Goal: Find specific page/section: Find specific page/section

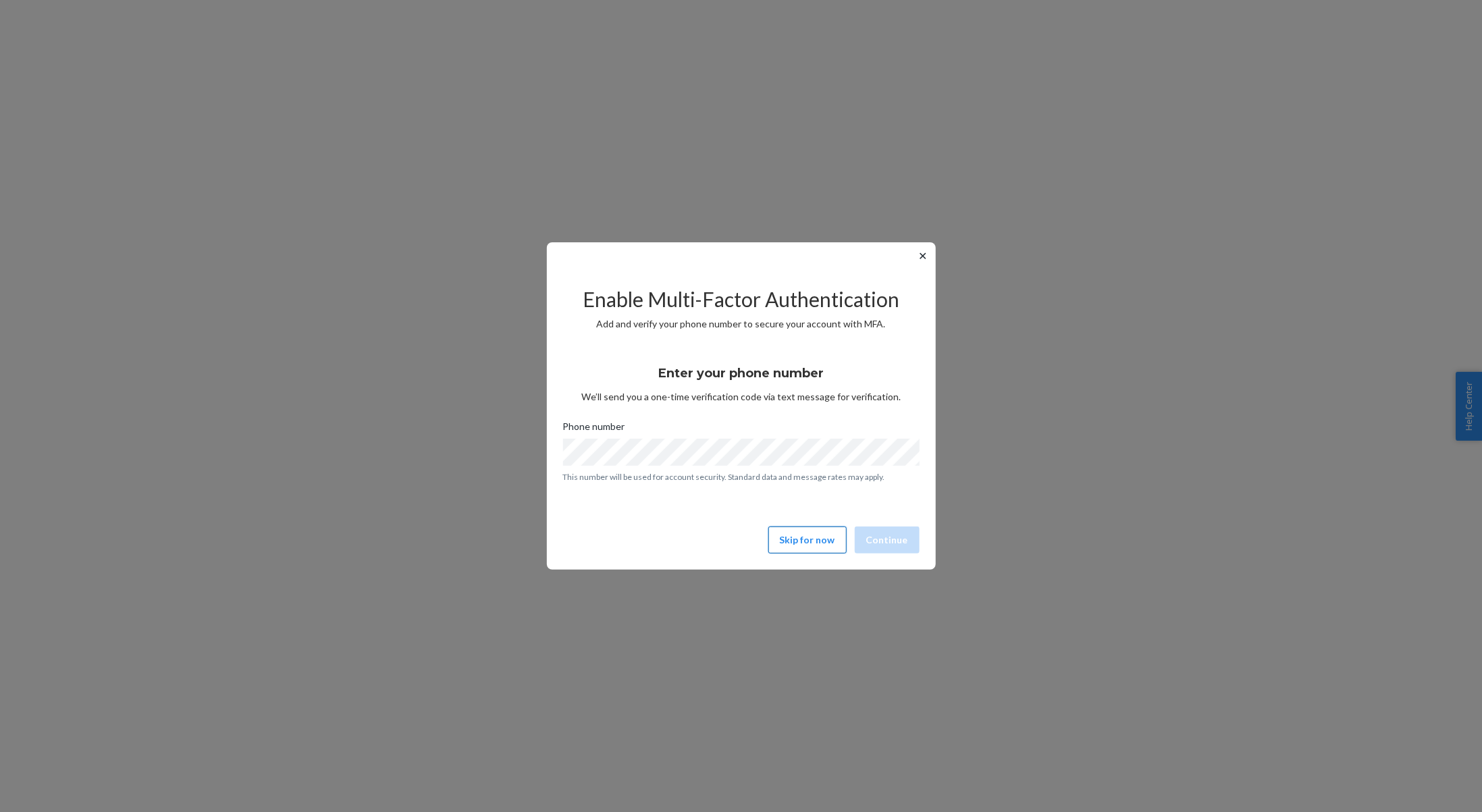
click at [800, 540] on button "Skip for now" at bounding box center [807, 540] width 78 height 27
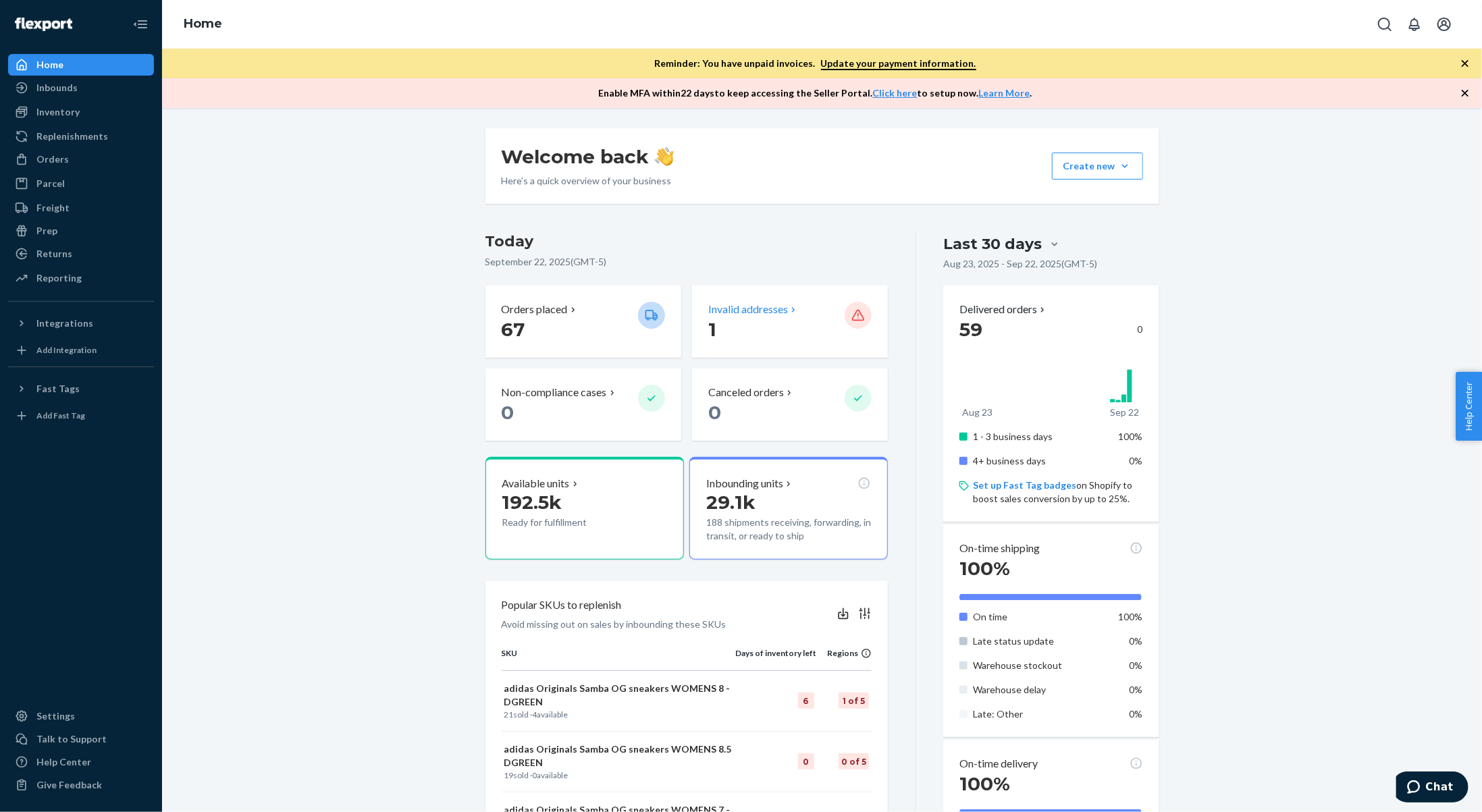
click at [786, 323] on p "1" at bounding box center [771, 329] width 126 height 24
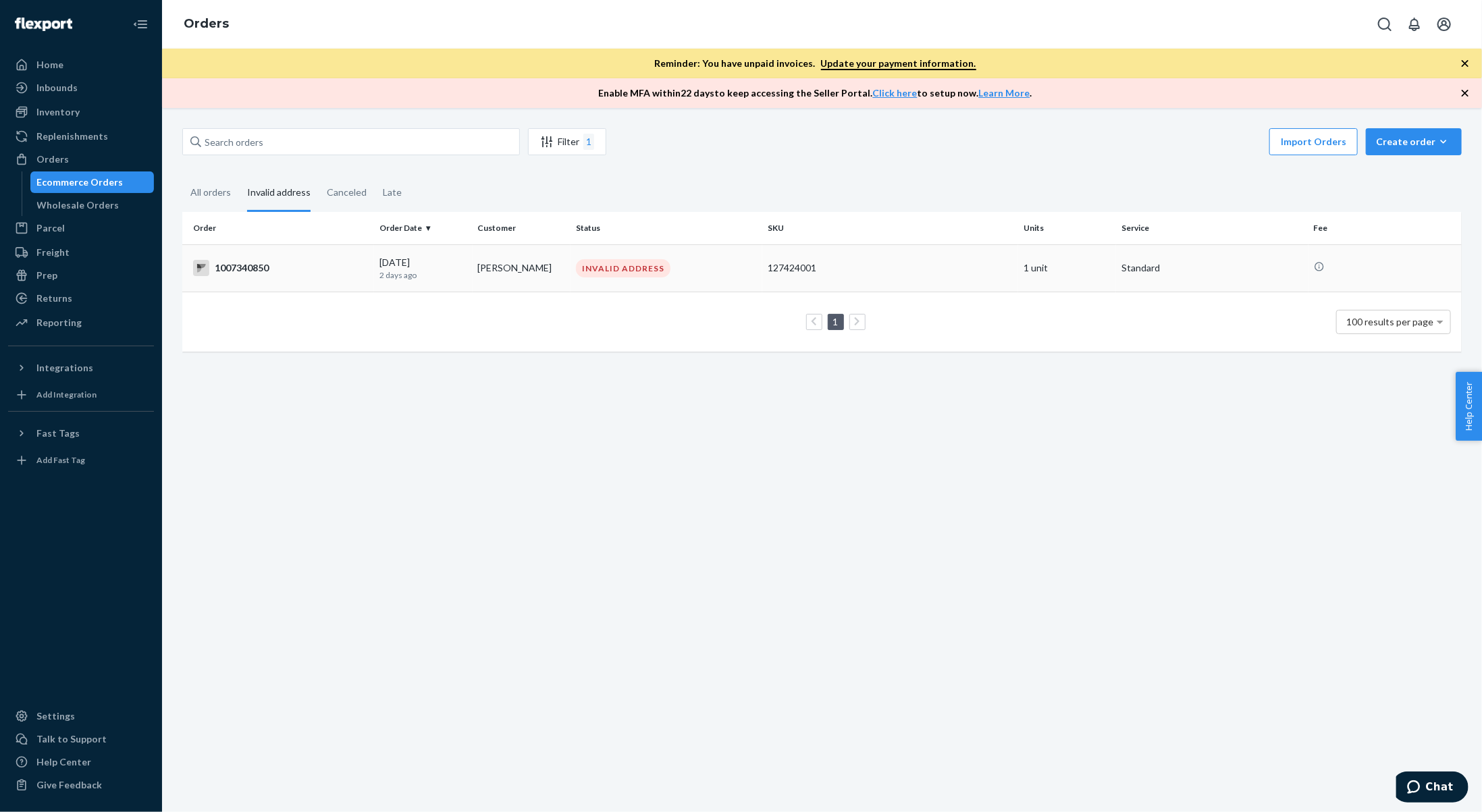
click at [533, 272] on td "[PERSON_NAME]" at bounding box center [521, 268] width 98 height 47
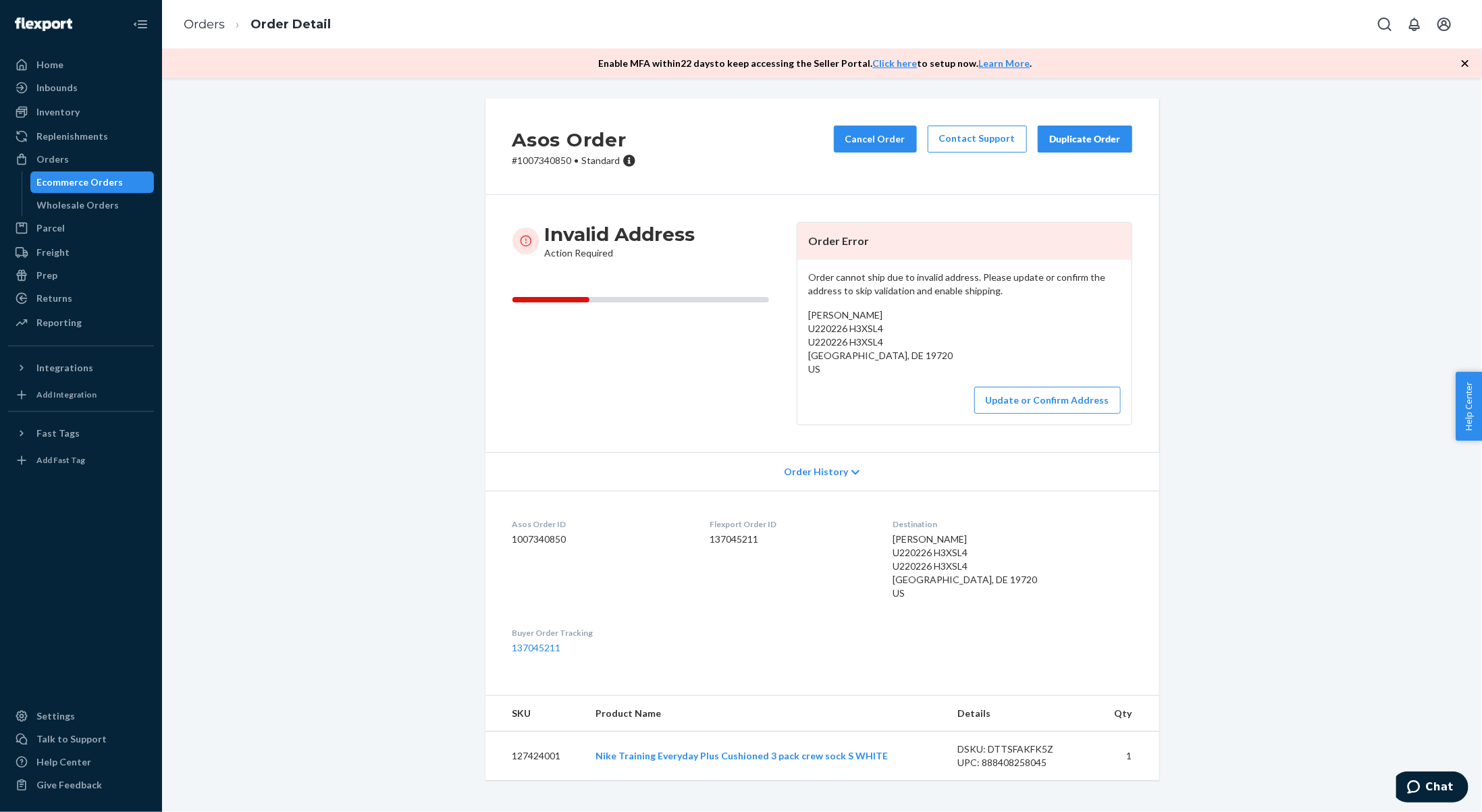
click at [1460, 60] on icon "button" at bounding box center [1465, 64] width 14 height 14
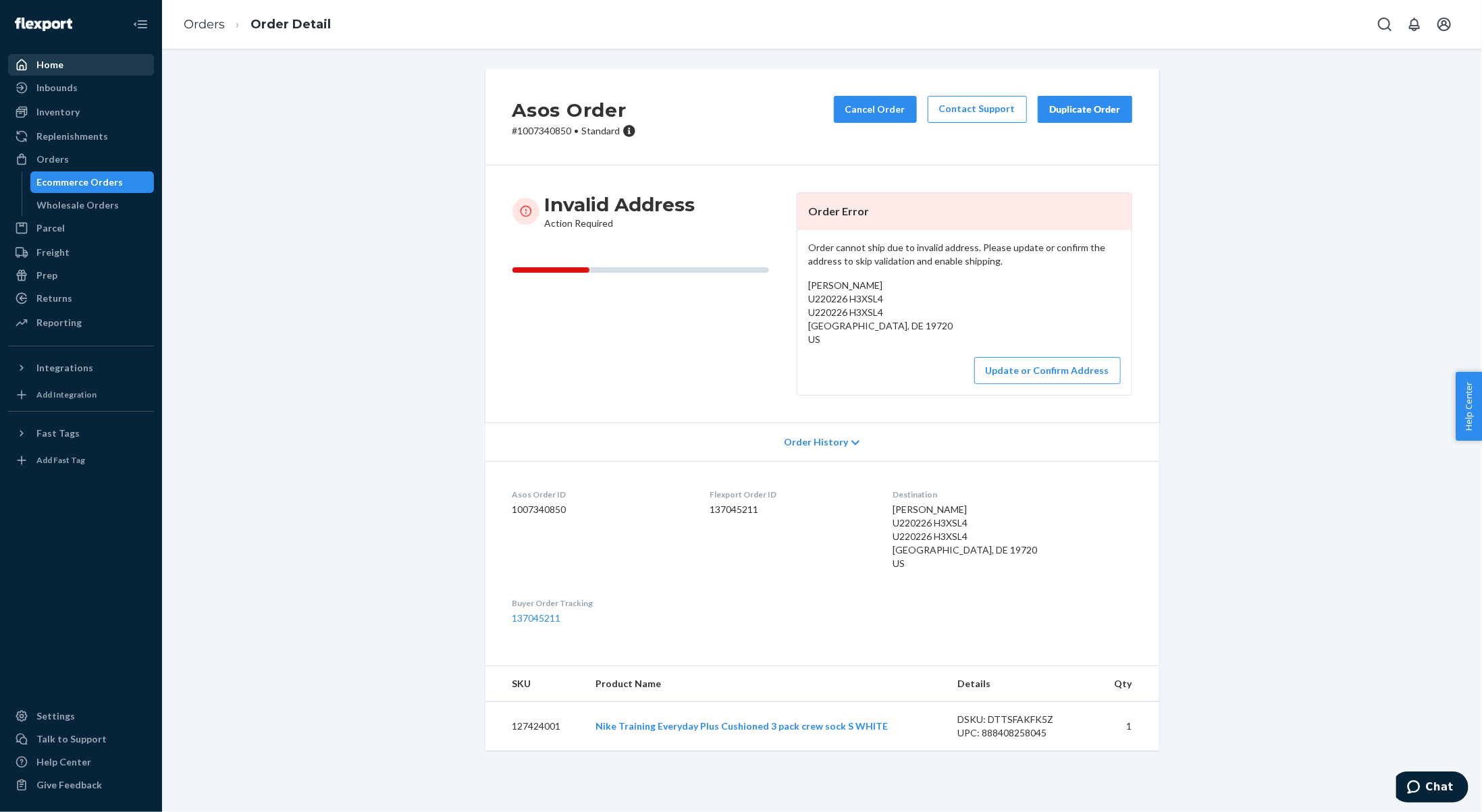
click at [95, 69] on div "Home" at bounding box center [81, 65] width 143 height 19
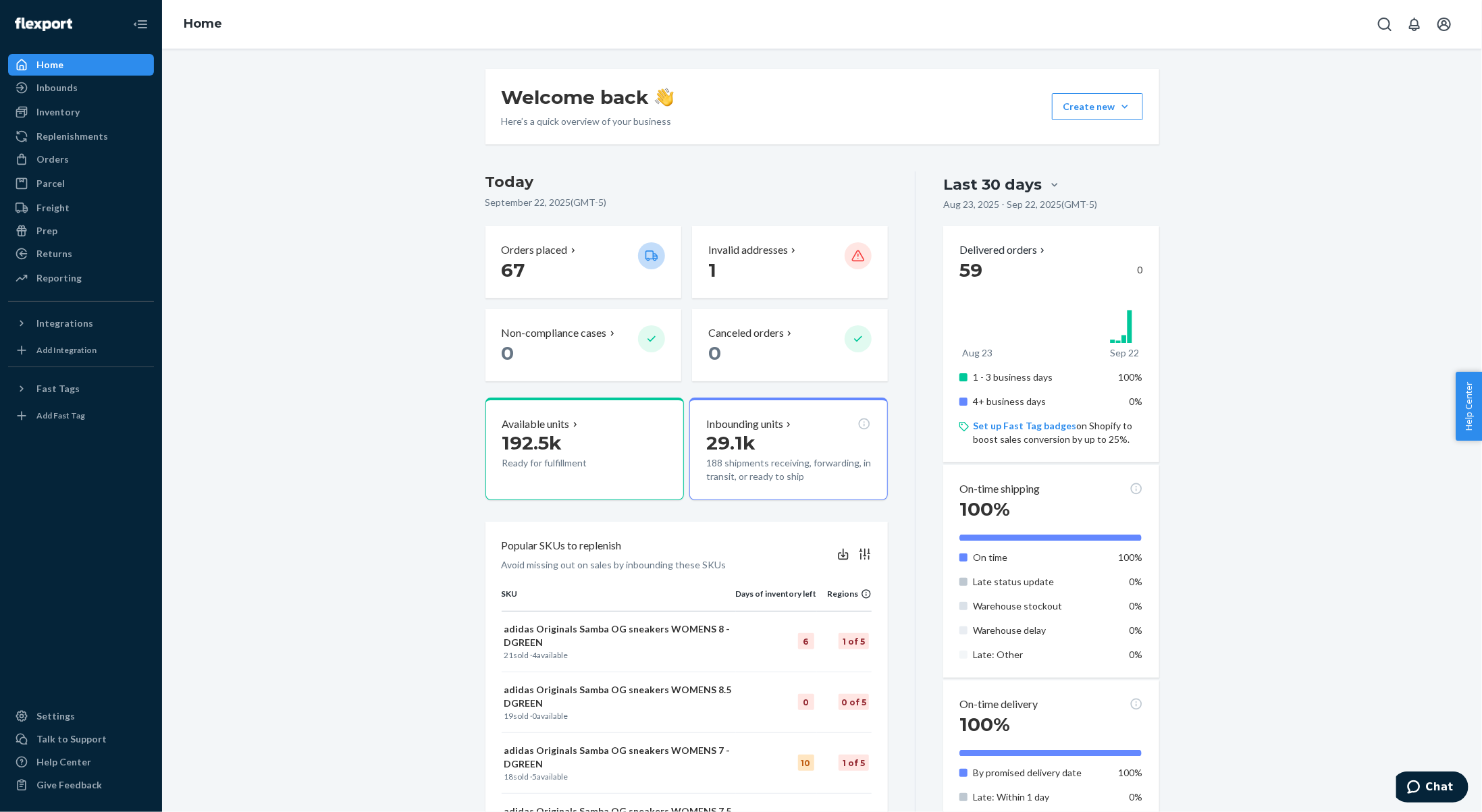
click at [386, 458] on div "Welcome back Here’s a quick overview of your business Create new Create new inb…" at bounding box center [822, 640] width 1299 height 1143
click at [570, 424] on icon at bounding box center [575, 426] width 11 height 11
